Goal: Navigation & Orientation: Find specific page/section

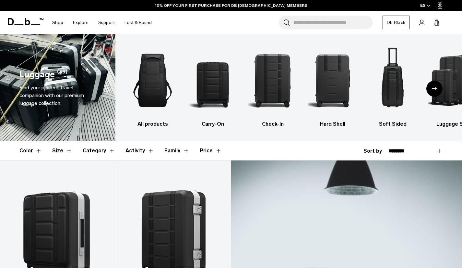
click at [431, 142] on header "Color Size Category Activity Family Price" at bounding box center [230, 150] width 423 height 19
click at [106, 152] on button "Category" at bounding box center [99, 150] width 32 height 19
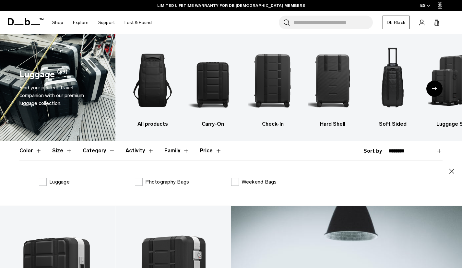
click at [106, 152] on button "Category" at bounding box center [99, 150] width 32 height 19
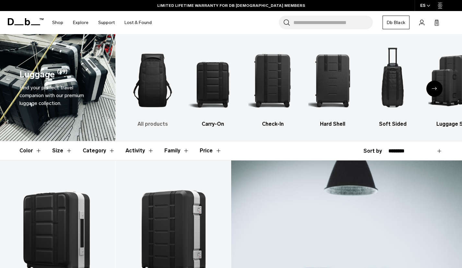
click at [154, 90] on img "1 / 6" at bounding box center [153, 80] width 49 height 73
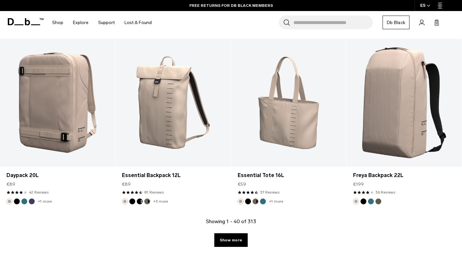
scroll to position [1912, 0]
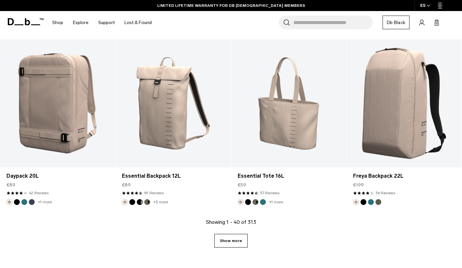
click at [238, 238] on link "Show more" at bounding box center [231, 241] width 33 height 14
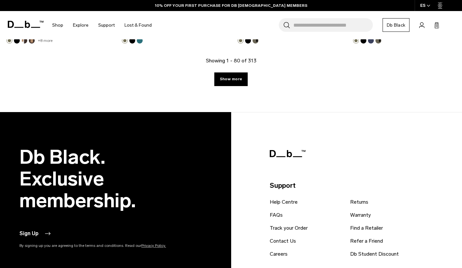
scroll to position [3867, 0]
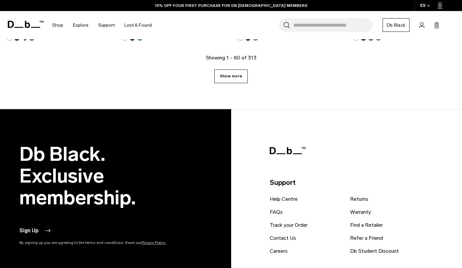
click at [225, 81] on link "Show more" at bounding box center [231, 76] width 33 height 14
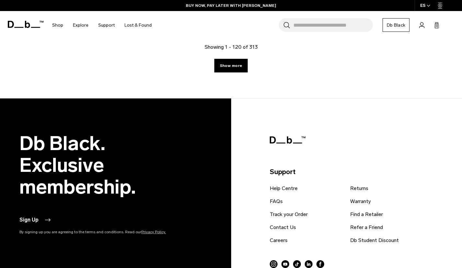
scroll to position [5658, 0]
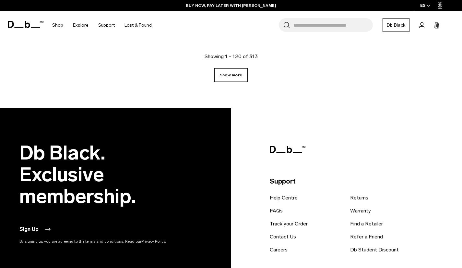
click at [238, 77] on link "Show more" at bounding box center [231, 75] width 33 height 14
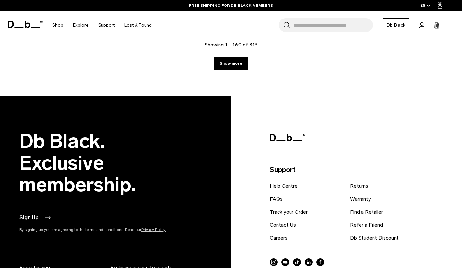
scroll to position [7470, 0]
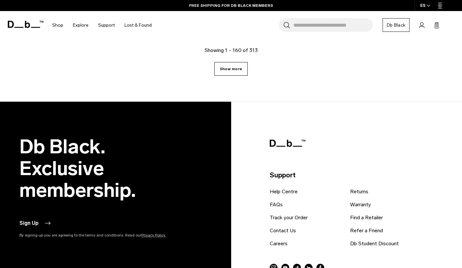
click at [237, 68] on link "Show more" at bounding box center [231, 69] width 33 height 14
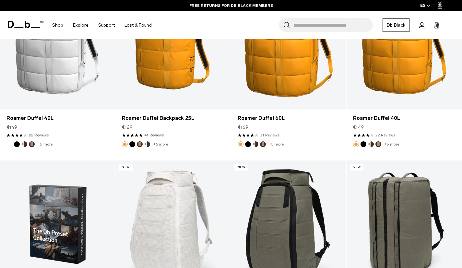
scroll to position [7894, 0]
